Goal: Information Seeking & Learning: Learn about a topic

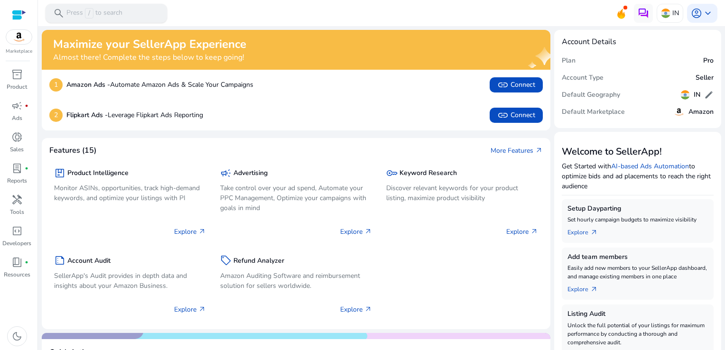
click at [102, 12] on p "Press / to search" at bounding box center [94, 13] width 56 height 10
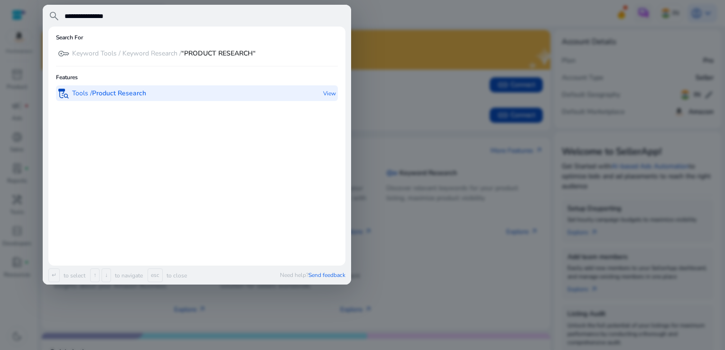
type input "**********"
click at [94, 94] on b "Product Research" at bounding box center [119, 93] width 54 height 9
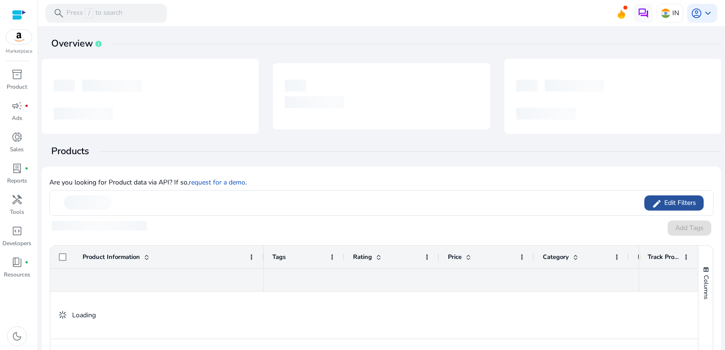
click at [677, 198] on span "Edit Filters" at bounding box center [679, 202] width 34 height 9
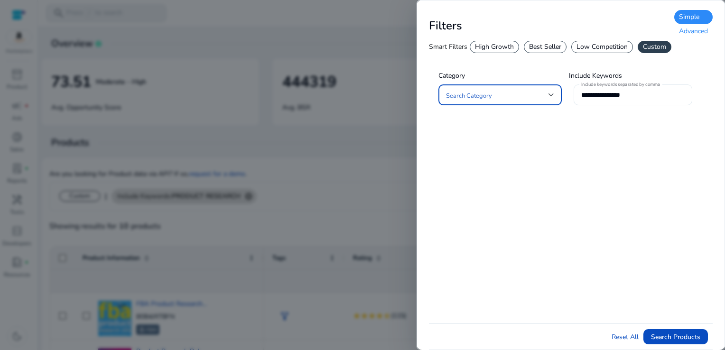
click at [653, 92] on input "**********" at bounding box center [632, 95] width 103 height 10
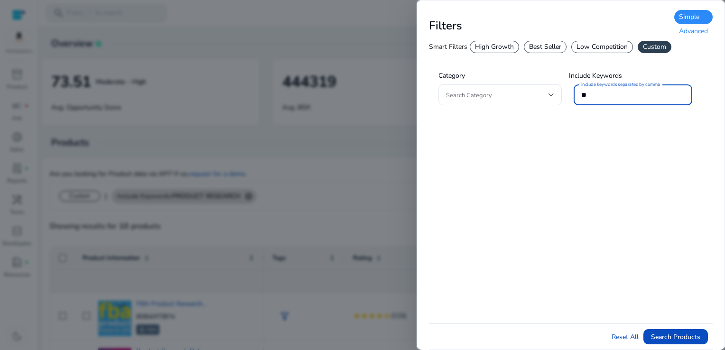
type input "*"
click at [697, 34] on div "Advanced" at bounding box center [693, 31] width 38 height 14
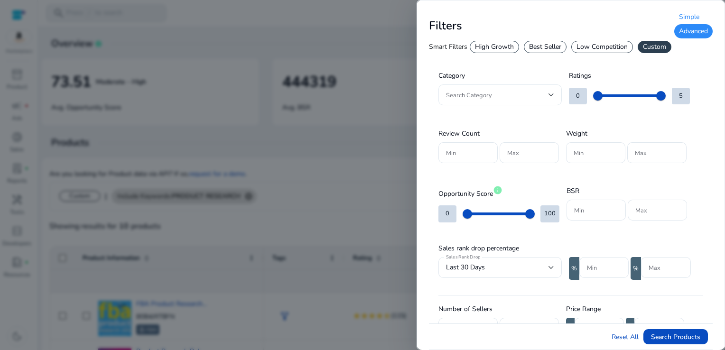
click at [553, 98] on div at bounding box center [552, 94] width 6 height 11
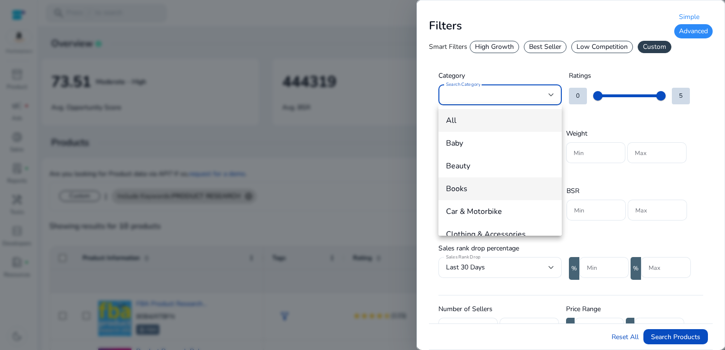
click at [467, 186] on span "Books" at bounding box center [500, 189] width 108 height 10
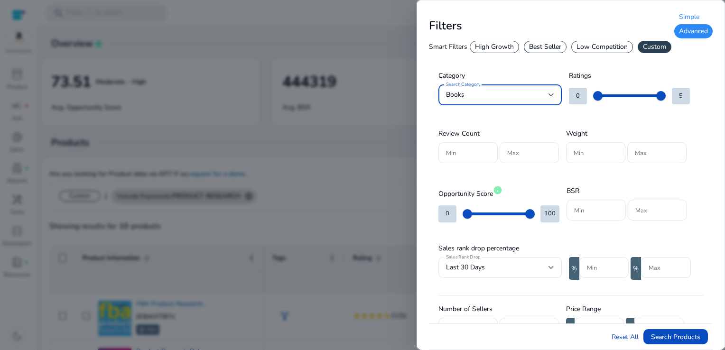
click at [591, 207] on input "Min" at bounding box center [596, 210] width 44 height 10
type input "*****"
click at [652, 208] on input "Max" at bounding box center [657, 210] width 44 height 10
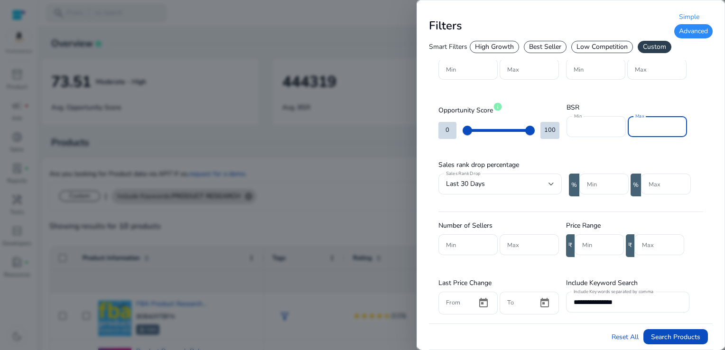
scroll to position [95, 0]
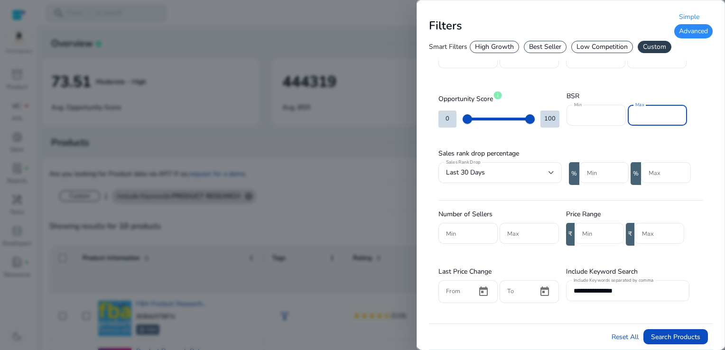
type input "*****"
type input "*"
click at [611, 229] on input "*" at bounding box center [599, 233] width 34 height 10
type input "***"
click at [638, 286] on input "**********" at bounding box center [628, 291] width 108 height 10
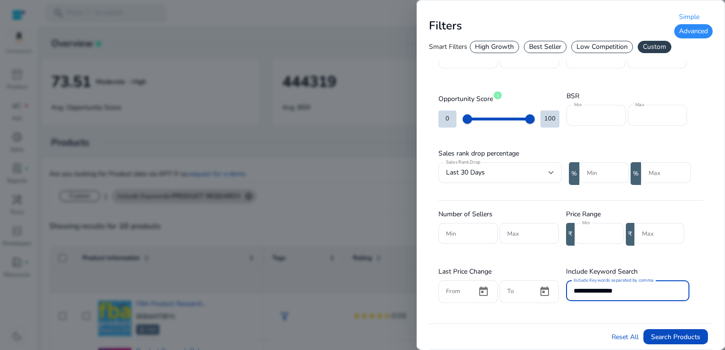
click at [646, 289] on input "**********" at bounding box center [628, 291] width 108 height 10
type input "*"
click at [647, 336] on span "submit" at bounding box center [675, 337] width 65 height 23
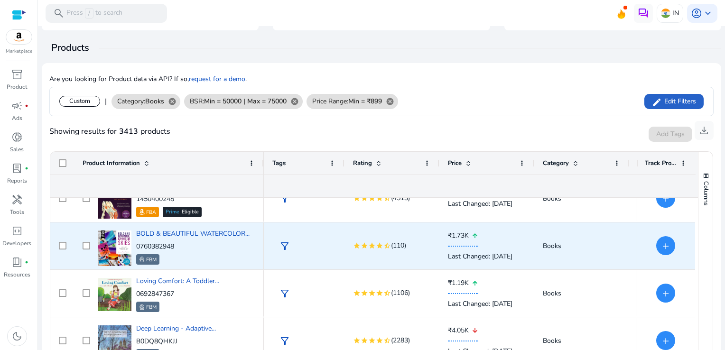
scroll to position [142, 0]
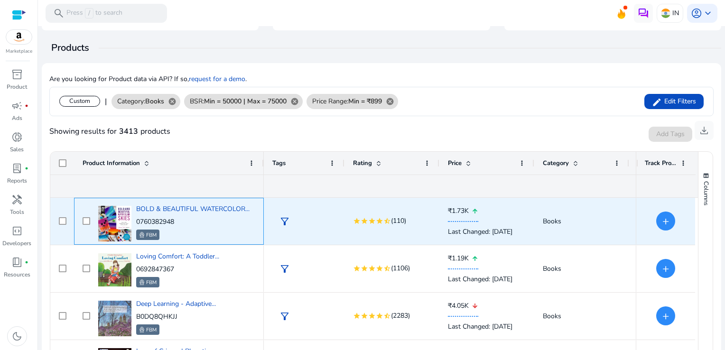
drag, startPoint x: 181, startPoint y: 220, endPoint x: 135, endPoint y: 221, distance: 45.6
click at [135, 221] on div "BOLD & BEAUTIFUL WATERCOLOR... 0760382948 FBM" at bounding box center [175, 221] width 159 height 40
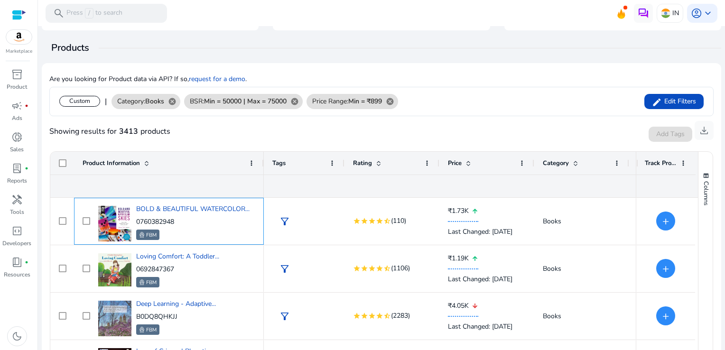
copy p "0760382948"
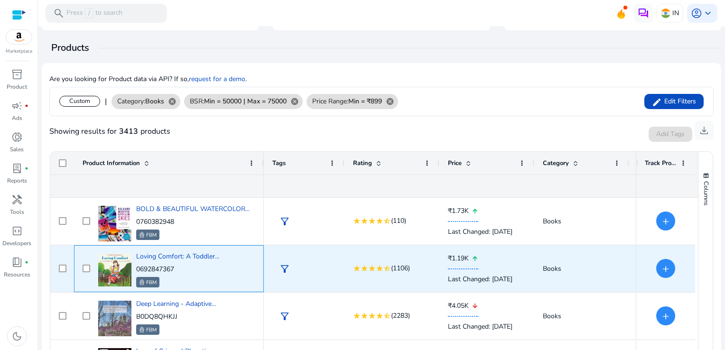
drag, startPoint x: 183, startPoint y: 265, endPoint x: 135, endPoint y: 272, distance: 48.5
click at [135, 272] on div "Loving Comfort: A Toddler... 0692847367 FBM" at bounding box center [175, 269] width 159 height 40
copy p "0692847367"
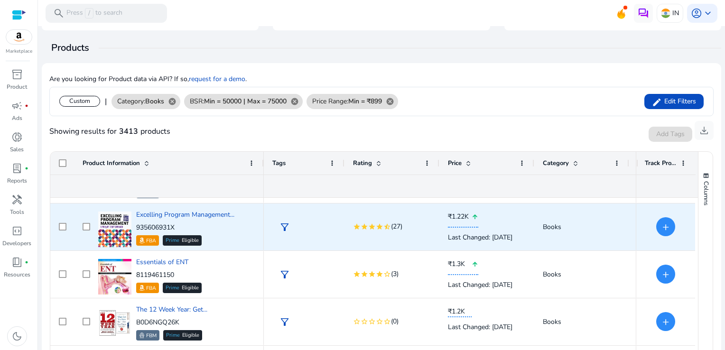
scroll to position [0, 0]
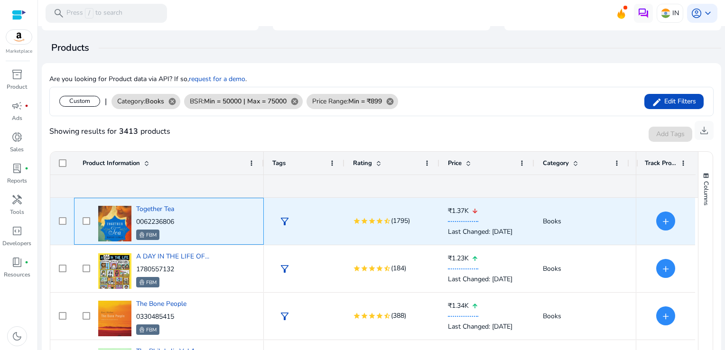
drag, startPoint x: 182, startPoint y: 223, endPoint x: 135, endPoint y: 225, distance: 47.0
click at [135, 225] on div "Together Tea 0062236806 FBM" at bounding box center [175, 221] width 159 height 40
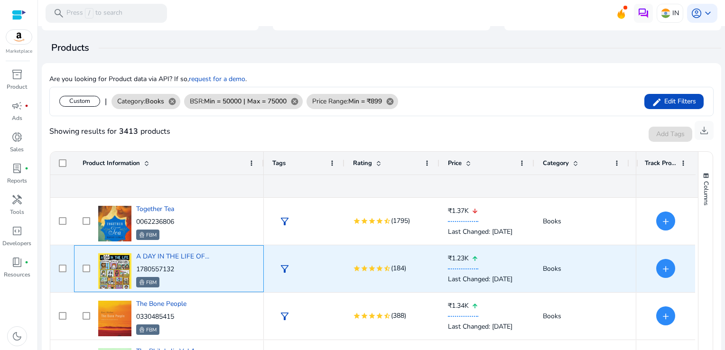
drag, startPoint x: 128, startPoint y: 256, endPoint x: 210, endPoint y: 261, distance: 81.8
click at [210, 261] on div "A DAY IN THE LIFE OF... 1780557132 FBM" at bounding box center [175, 269] width 159 height 40
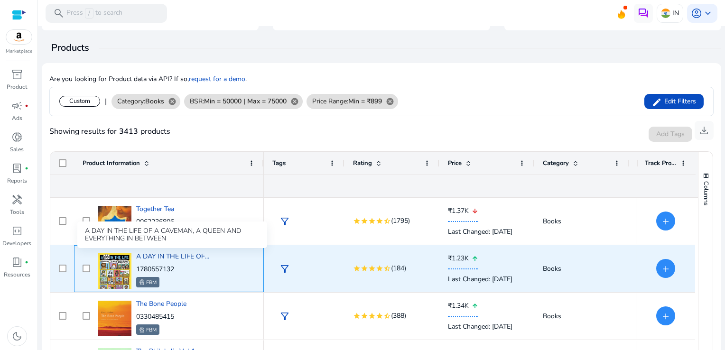
click at [201, 255] on span "A DAY IN THE LIFE OF..." at bounding box center [172, 256] width 73 height 9
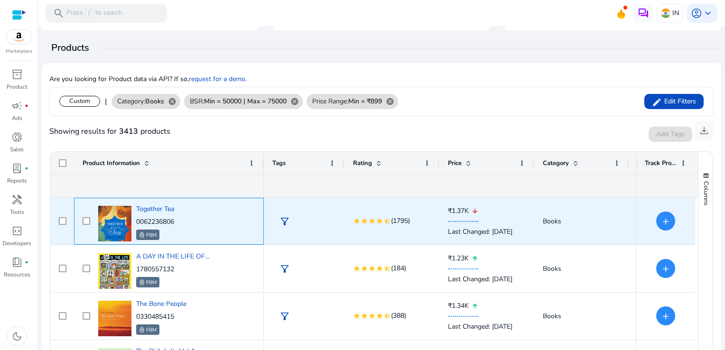
drag, startPoint x: 183, startPoint y: 219, endPoint x: 137, endPoint y: 219, distance: 46.0
click at [137, 219] on div "Together Tea 0062236806 FBM" at bounding box center [175, 221] width 159 height 40
copy p "0062236806"
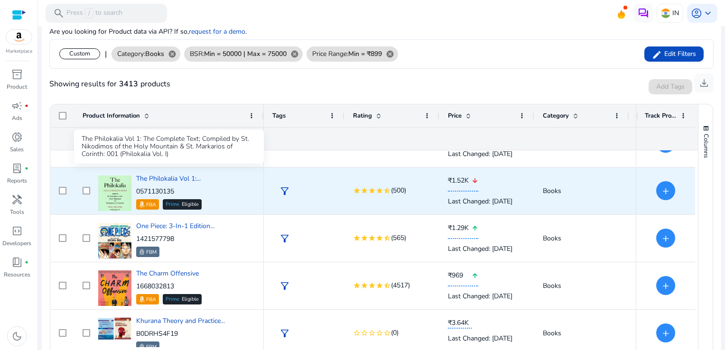
scroll to position [1281, 0]
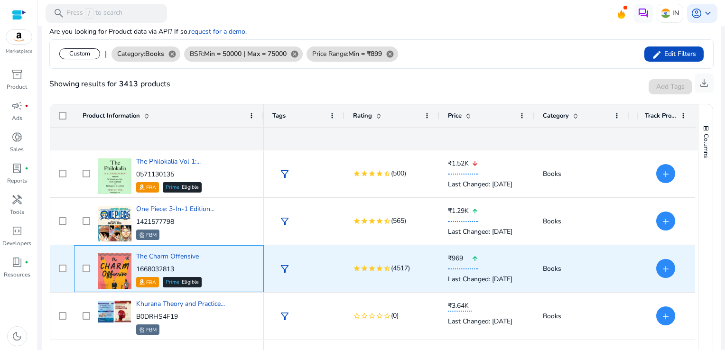
drag, startPoint x: 178, startPoint y: 268, endPoint x: 137, endPoint y: 270, distance: 41.3
click at [137, 270] on p "1668032813" at bounding box center [168, 269] width 65 height 9
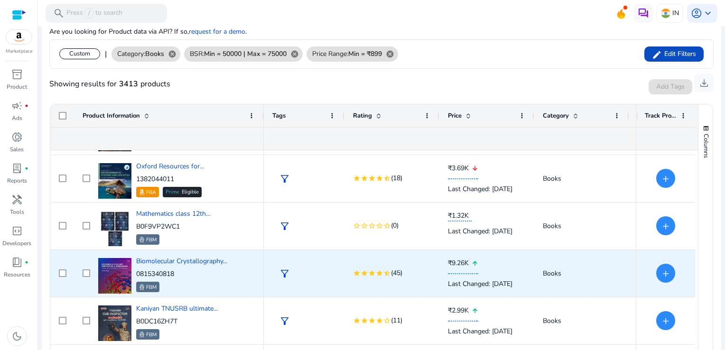
scroll to position [1661, 0]
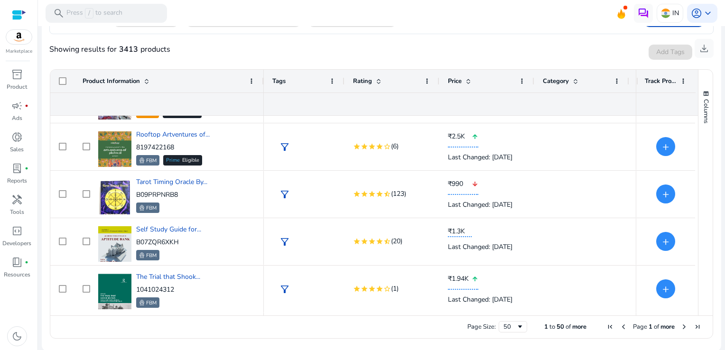
click at [681, 327] on span "Next Page" at bounding box center [684, 327] width 8 height 8
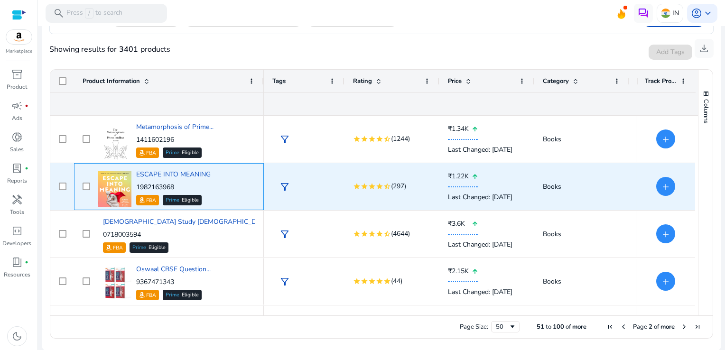
drag, startPoint x: 183, startPoint y: 188, endPoint x: 137, endPoint y: 186, distance: 46.5
click at [137, 186] on p "1982163968" at bounding box center [173, 187] width 75 height 9
copy p "1982163968"
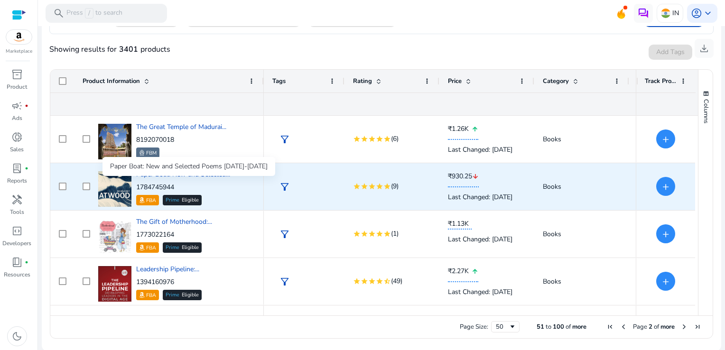
scroll to position [427, 0]
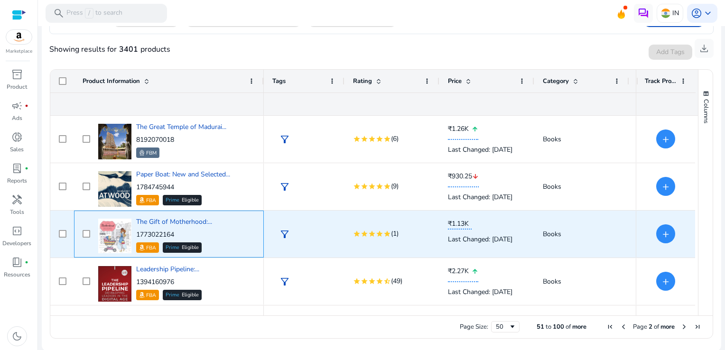
drag, startPoint x: 182, startPoint y: 233, endPoint x: 137, endPoint y: 237, distance: 45.8
click at [137, 237] on p "1773022164" at bounding box center [174, 234] width 76 height 9
copy p "1773022164"
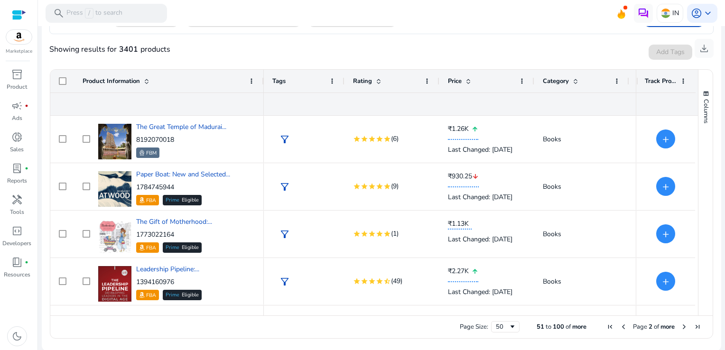
click at [680, 327] on span "Next Page" at bounding box center [684, 327] width 8 height 8
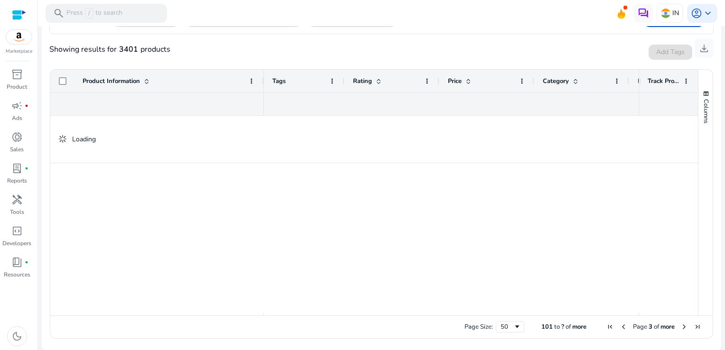
scroll to position [0, 0]
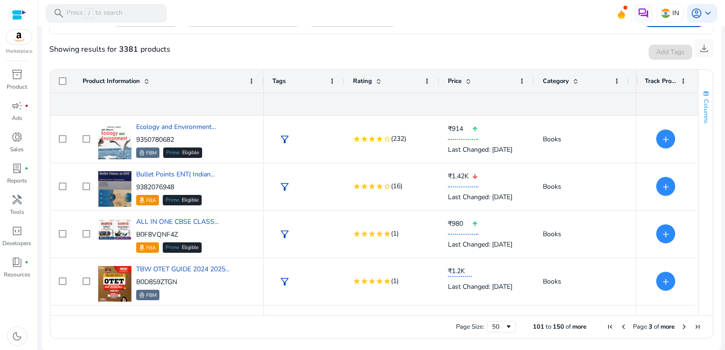
drag, startPoint x: 695, startPoint y: 122, endPoint x: 695, endPoint y: 128, distance: 6.2
click at [699, 128] on button "Columns" at bounding box center [706, 106] width 14 height 51
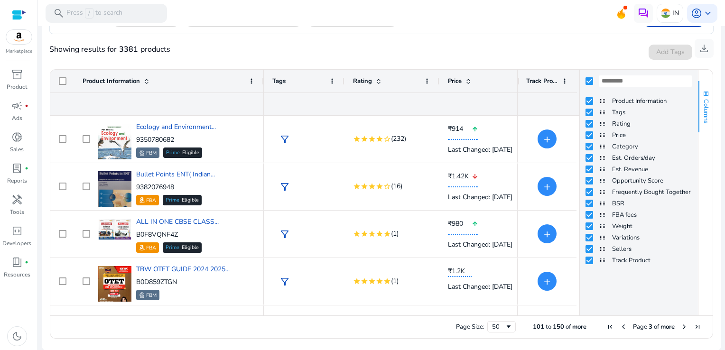
click at [702, 105] on span "Columns" at bounding box center [706, 111] width 9 height 24
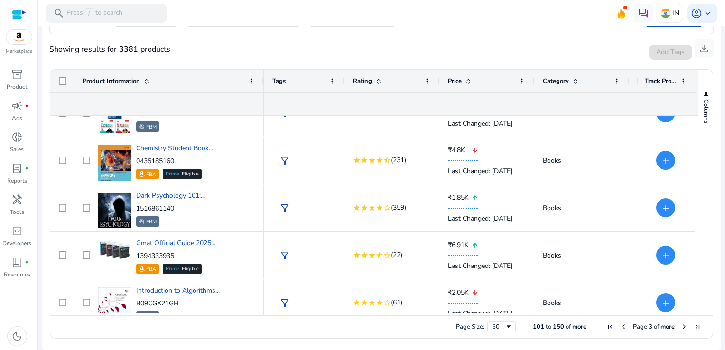
scroll to position [370, 0]
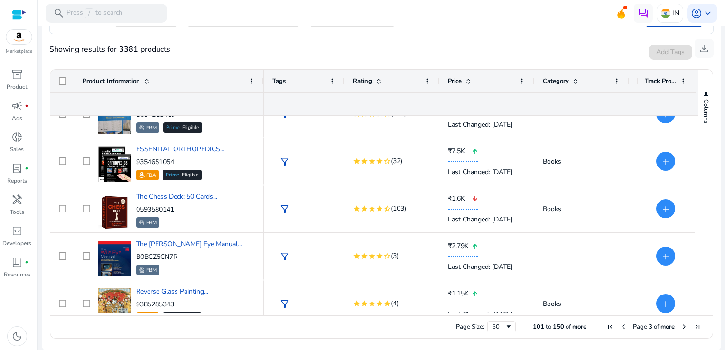
scroll to position [1092, 0]
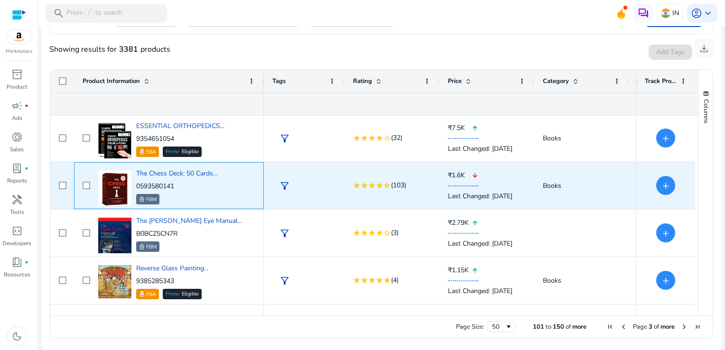
drag, startPoint x: 182, startPoint y: 187, endPoint x: 136, endPoint y: 186, distance: 45.6
click at [136, 186] on p "0593580141" at bounding box center [176, 186] width 81 height 9
copy p "0593580141"
